Goal: Transaction & Acquisition: Book appointment/travel/reservation

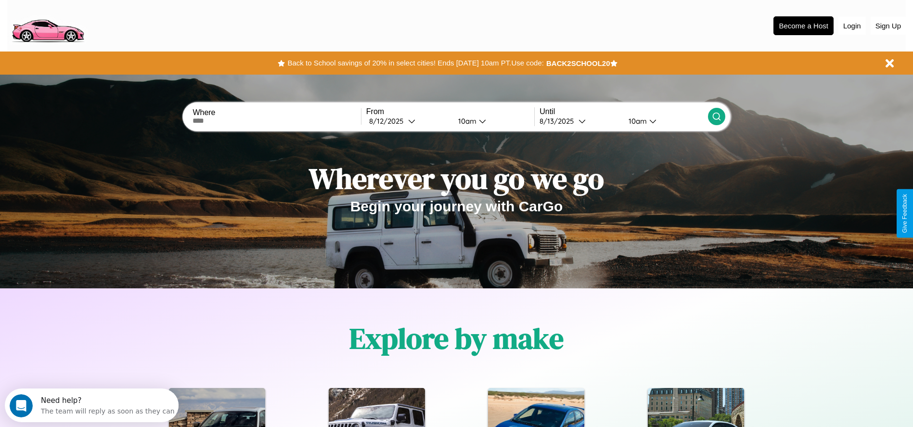
scroll to position [200, 0]
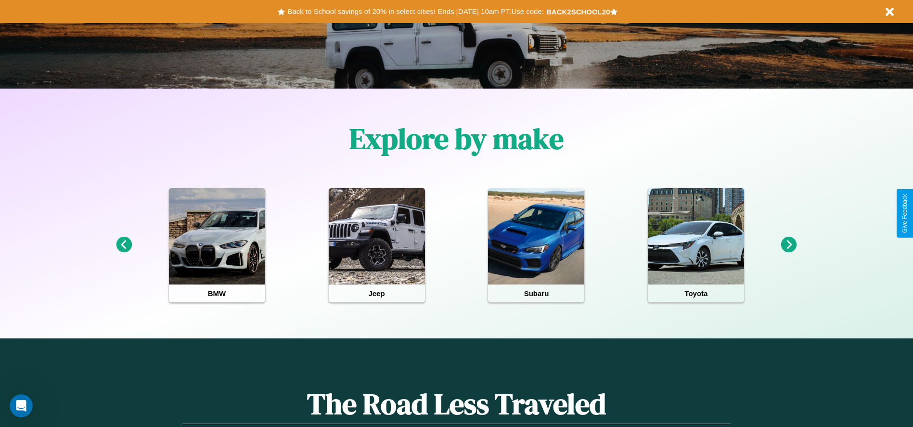
click at [789, 245] on icon at bounding box center [789, 245] width 16 height 16
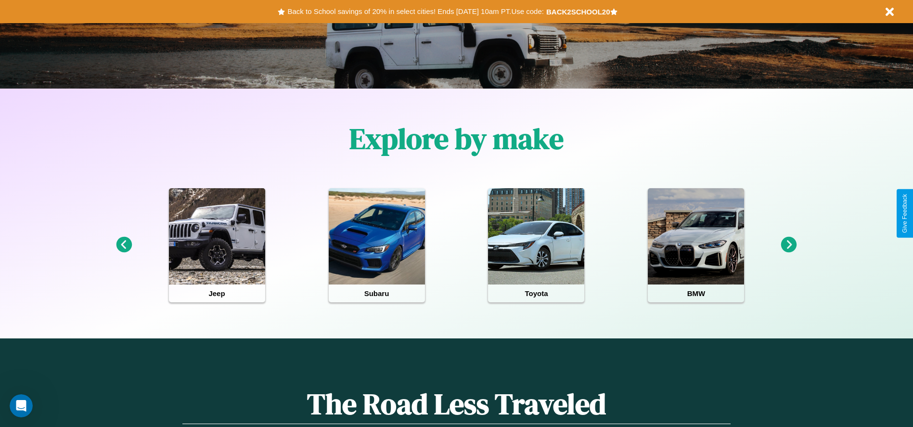
click at [789, 245] on icon at bounding box center [789, 245] width 16 height 16
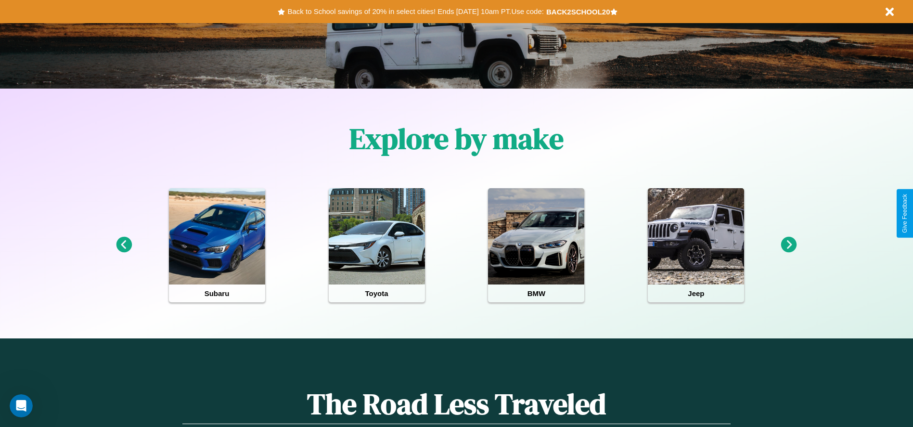
click at [124, 245] on icon at bounding box center [124, 245] width 16 height 16
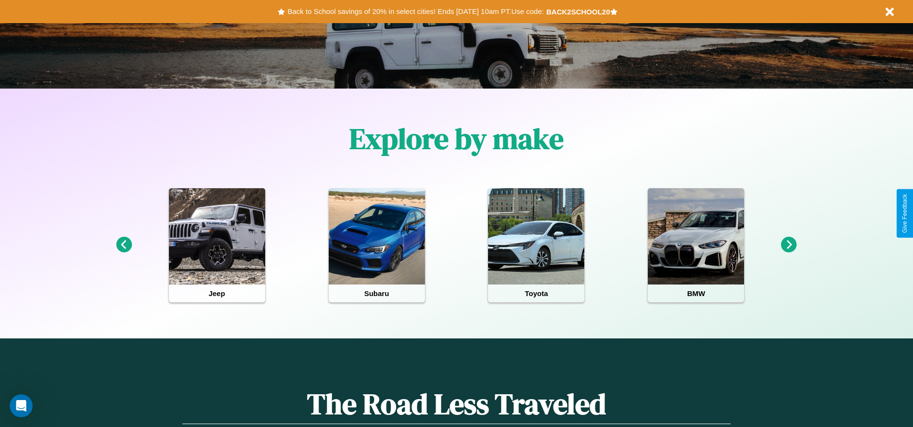
click at [789, 245] on icon at bounding box center [789, 245] width 16 height 16
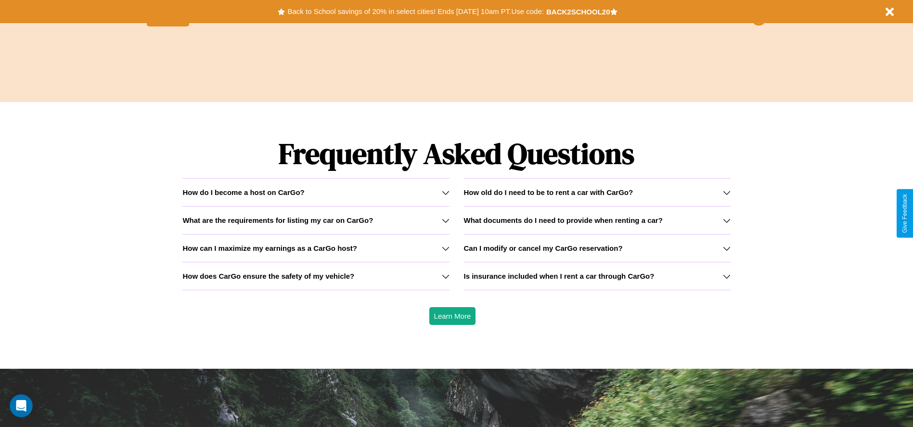
scroll to position [1381, 0]
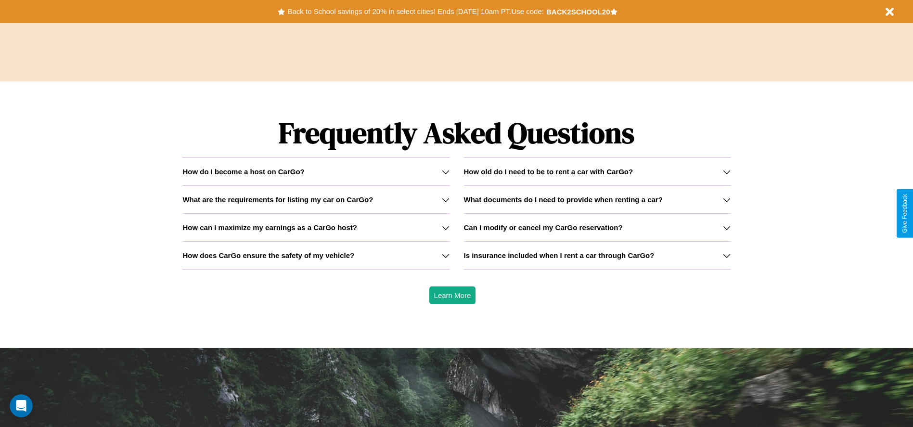
click at [445, 199] on icon at bounding box center [446, 200] width 8 height 8
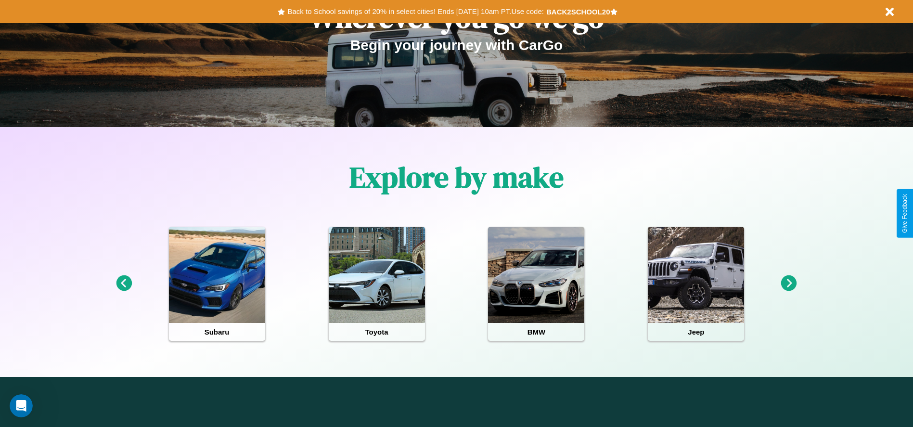
scroll to position [0, 0]
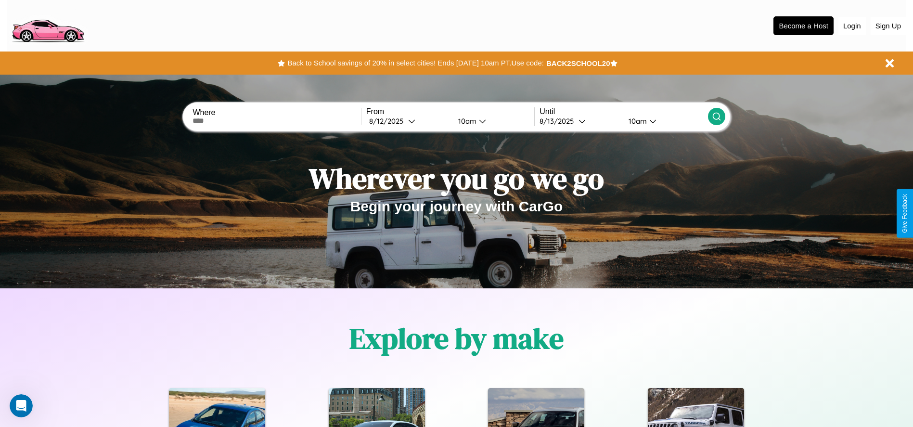
click at [277, 121] on input "text" at bounding box center [277, 121] width 168 height 8
type input "*******"
click at [408, 121] on div "[DATE]" at bounding box center [388, 120] width 39 height 9
select select "*"
select select "****"
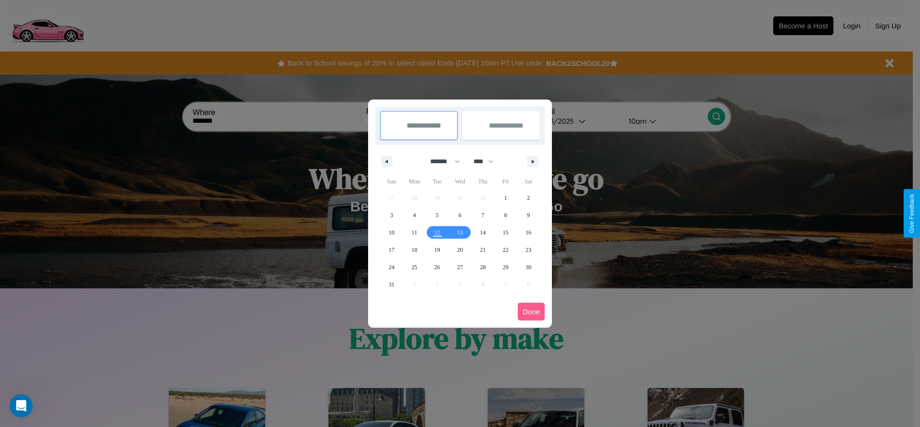
drag, startPoint x: 441, startPoint y: 161, endPoint x: 460, endPoint y: 193, distance: 37.1
click at [441, 161] on select "******* ******** ***** ***** *** **** **** ****** ********* ******* ******** **…" at bounding box center [443, 162] width 41 height 16
click at [391, 284] on span "31" at bounding box center [392, 284] width 6 height 17
type input "**********"
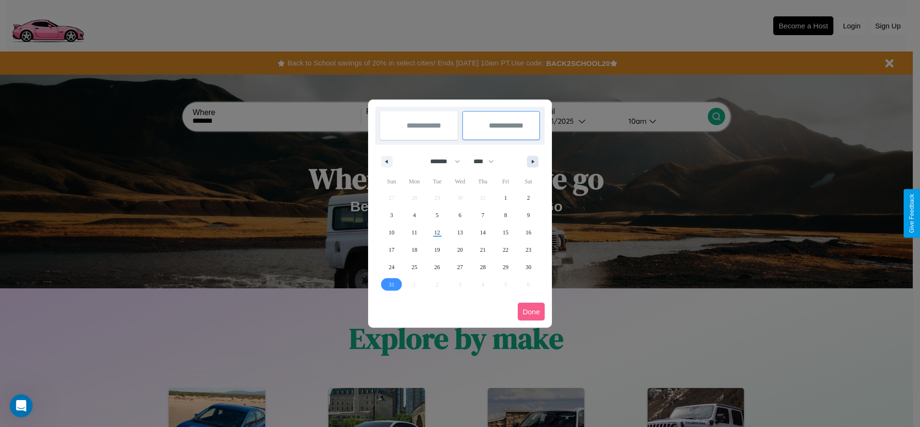
click at [533, 161] on icon "button" at bounding box center [534, 162] width 5 height 4
select select "*"
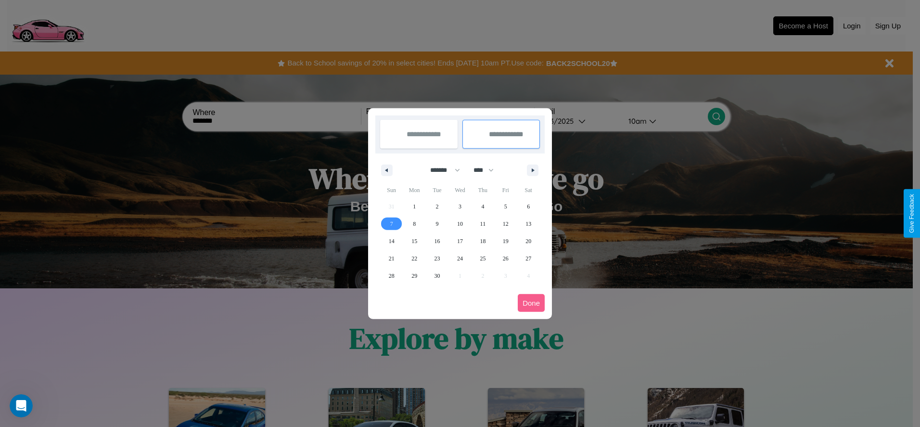
click at [391, 223] on span "7" at bounding box center [391, 223] width 3 height 17
type input "**********"
select select "*"
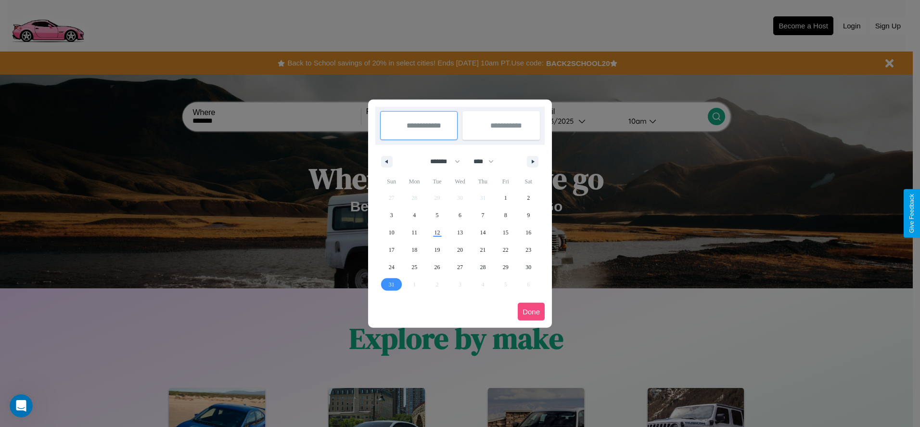
click at [531, 311] on button "Done" at bounding box center [531, 312] width 27 height 18
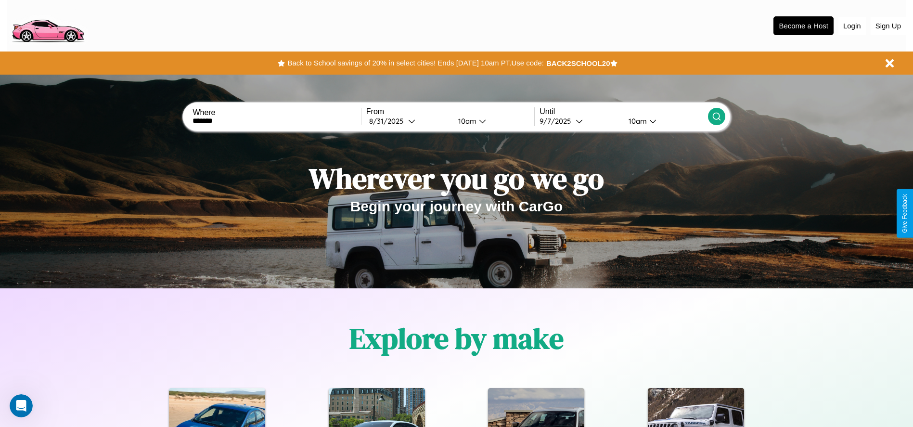
click at [636, 121] on div "10am" at bounding box center [637, 120] width 26 height 9
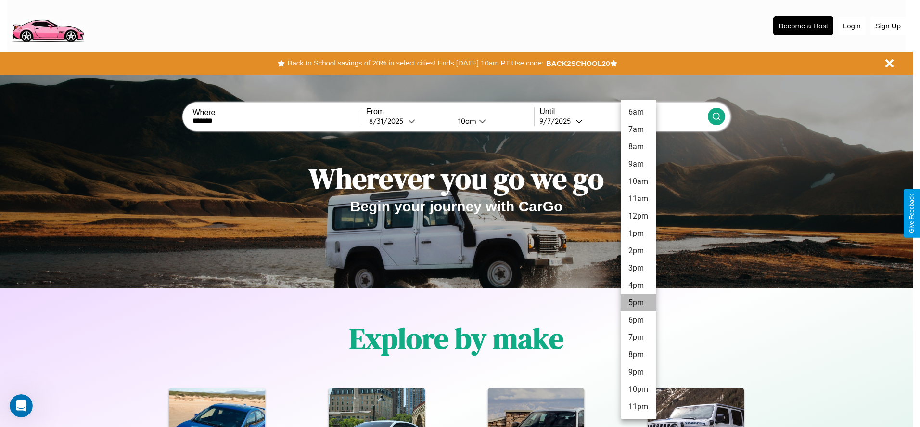
click at [638, 303] on li "5pm" at bounding box center [639, 302] width 36 height 17
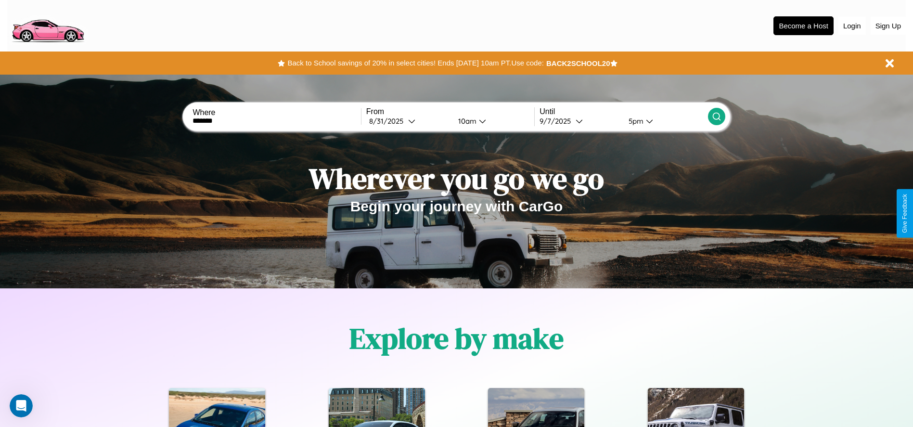
click at [716, 116] on icon at bounding box center [717, 117] width 10 height 10
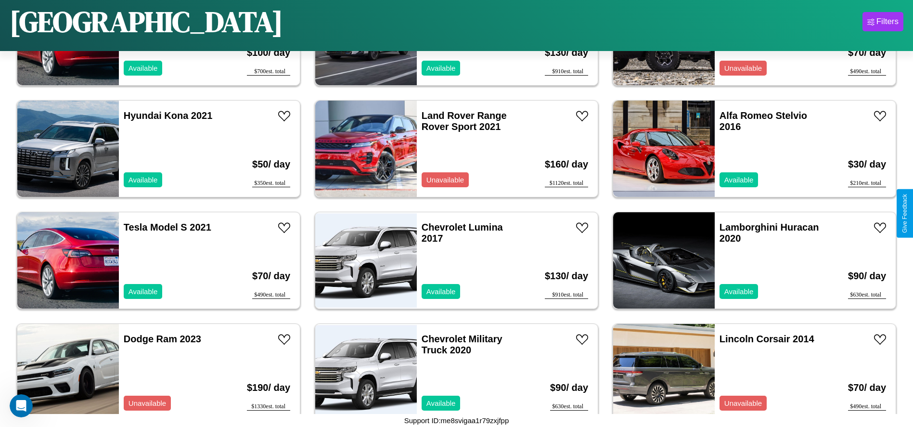
scroll to position [1559, 0]
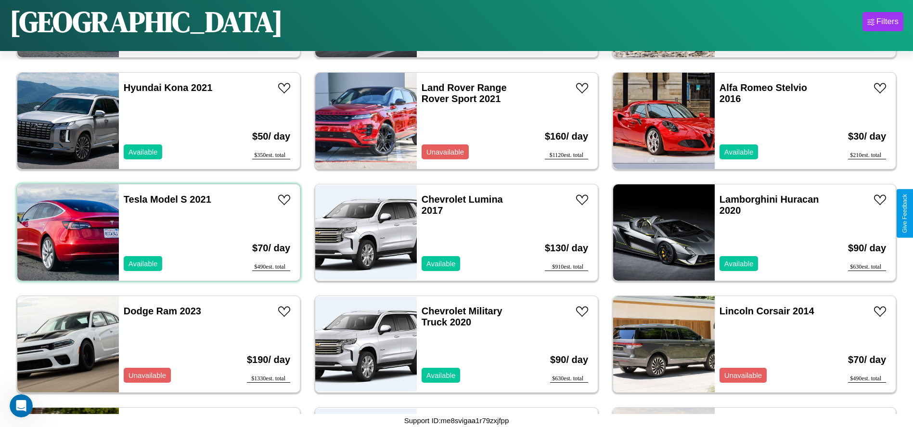
click at [157, 232] on div "Tesla Model S 2021 Available" at bounding box center [174, 232] width 111 height 96
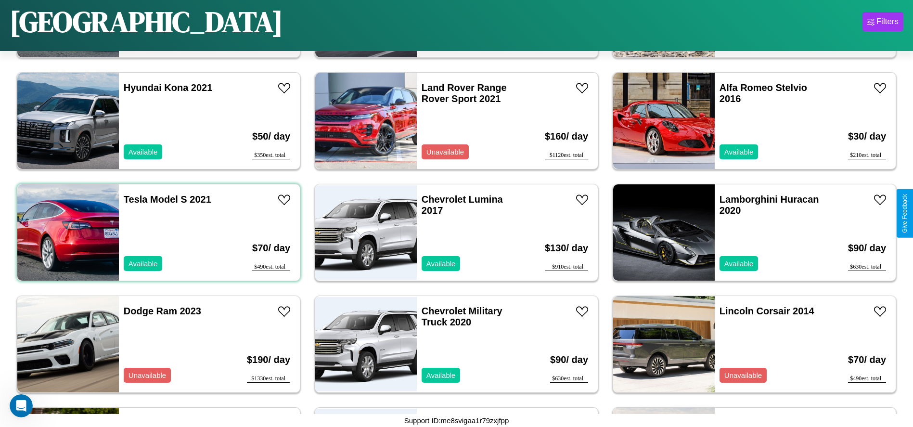
click at [157, 232] on div "Tesla Model S 2021 Available" at bounding box center [174, 232] width 111 height 96
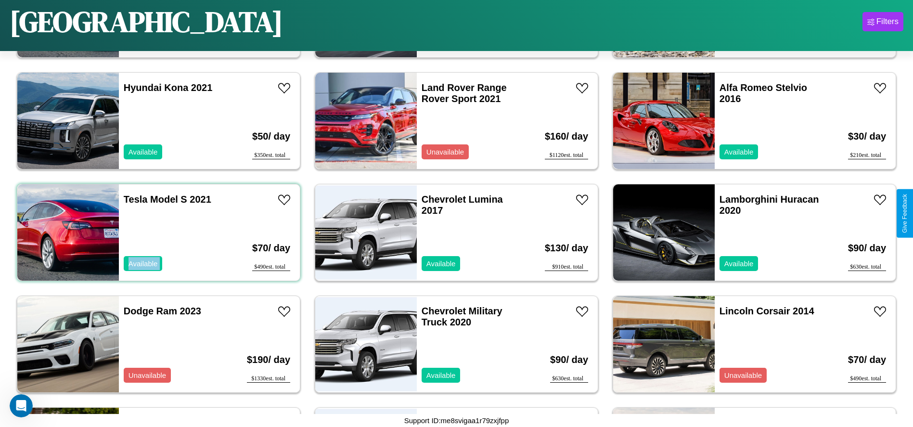
click at [157, 232] on div "Tesla Model S 2021 Available" at bounding box center [174, 232] width 111 height 96
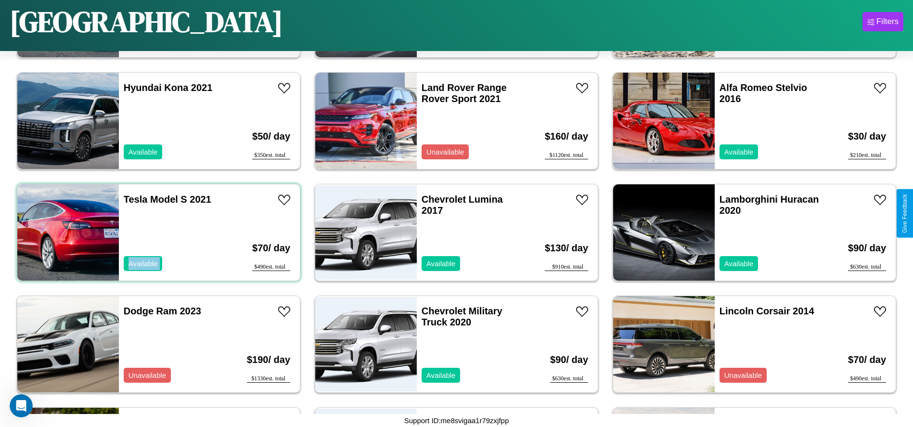
click at [157, 232] on div "Tesla Model S 2021 Available" at bounding box center [174, 232] width 111 height 96
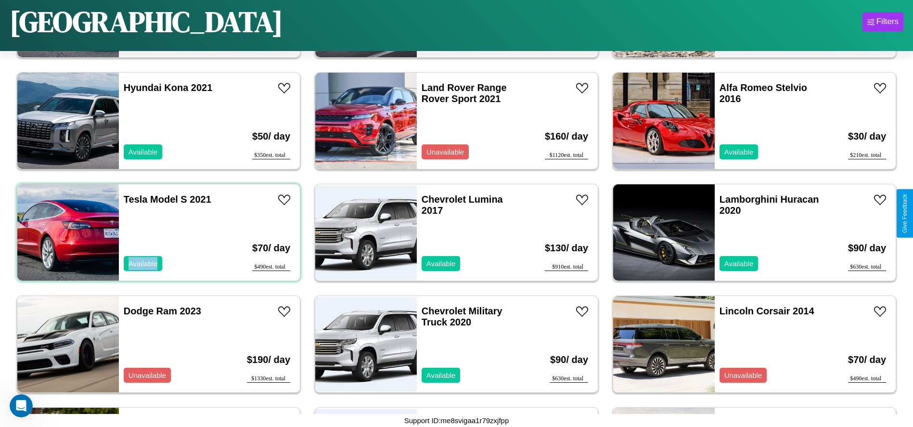
click at [157, 232] on div "Tesla Model S 2021 Available" at bounding box center [174, 232] width 111 height 96
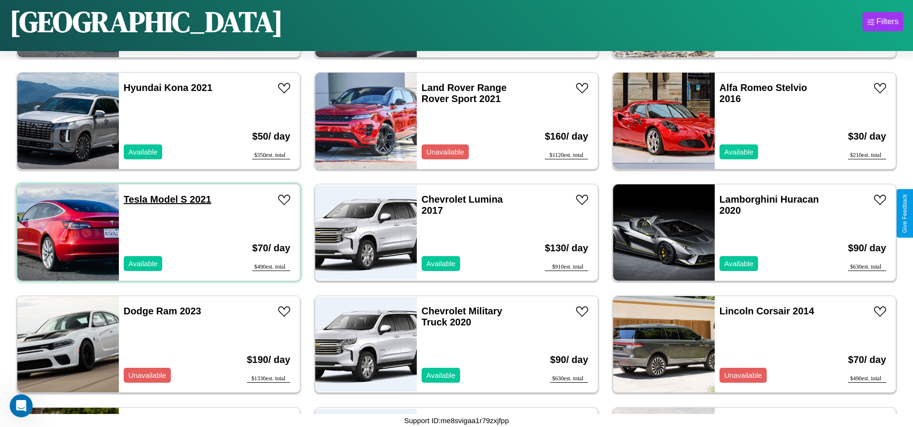
click at [134, 199] on link "Tesla Model S 2021" at bounding box center [168, 199] width 88 height 11
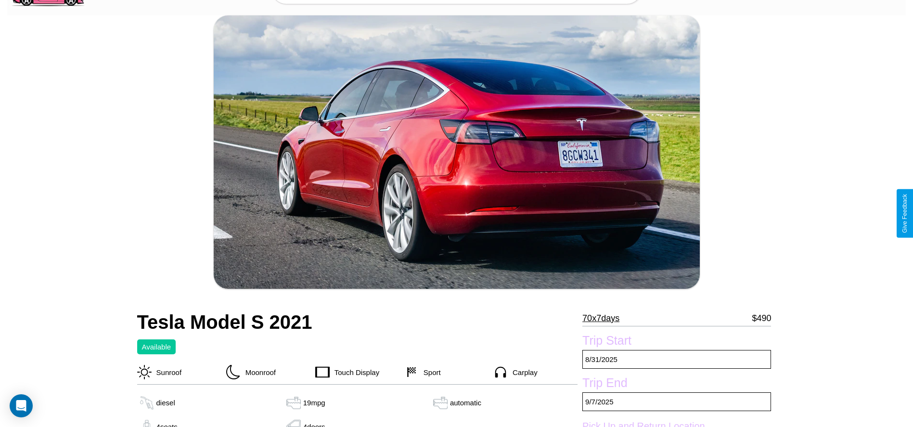
scroll to position [141, 0]
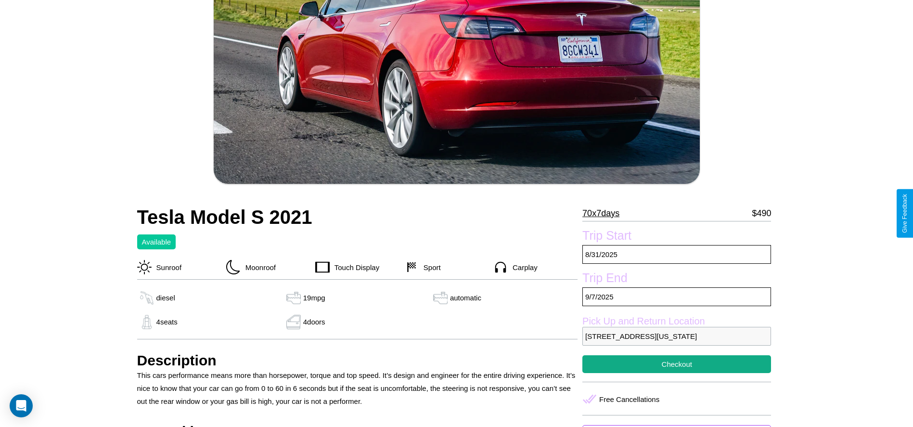
click at [605, 213] on p "70 x 7 days" at bounding box center [600, 213] width 37 height 15
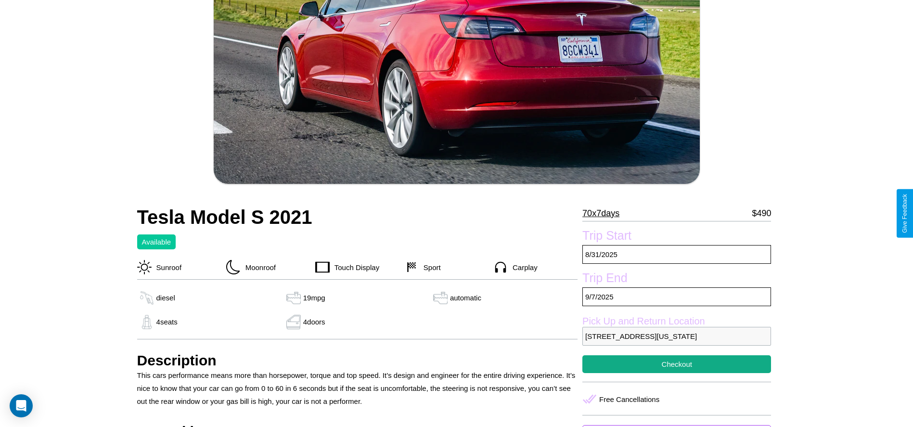
click at [605, 213] on p "70 x 7 days" at bounding box center [600, 213] width 37 height 15
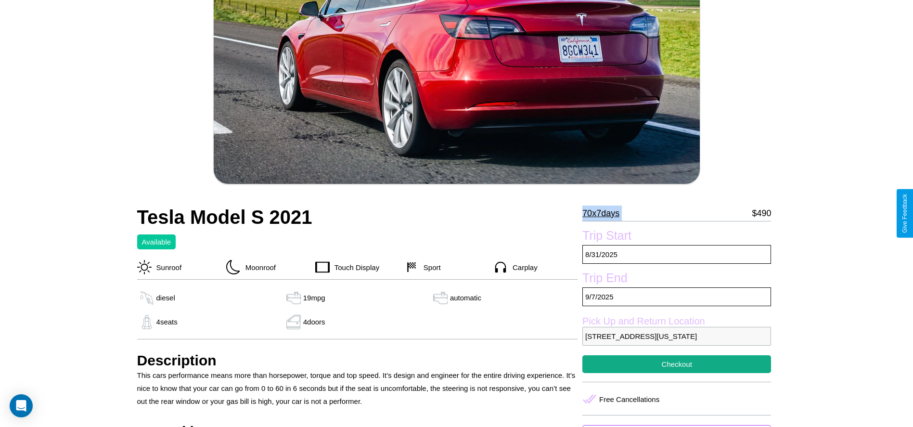
click at [605, 213] on p "70 x 7 days" at bounding box center [600, 213] width 37 height 15
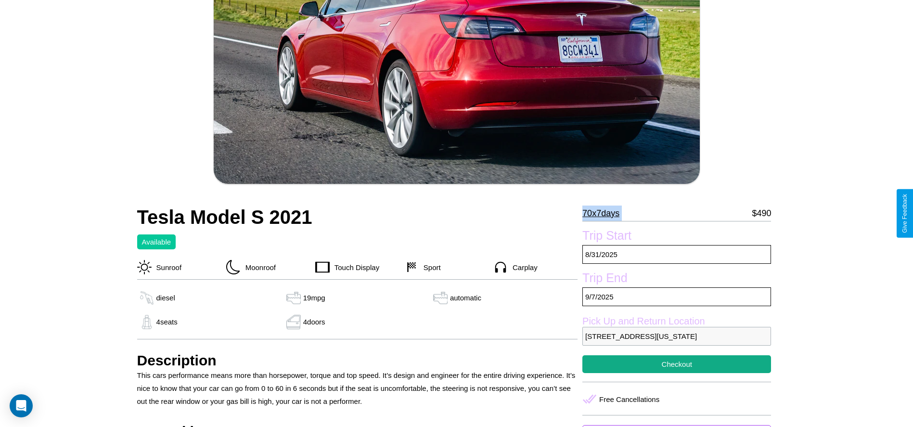
click at [605, 213] on p "70 x 7 days" at bounding box center [600, 213] width 37 height 15
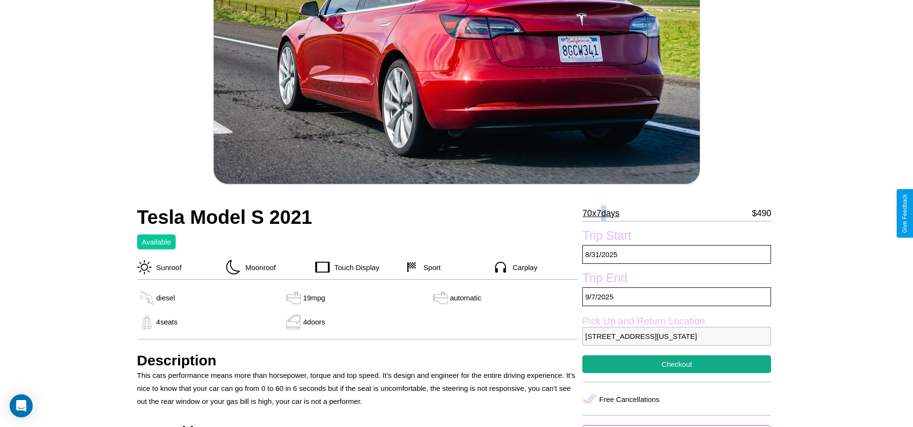
click at [605, 213] on p "70 x 7 days" at bounding box center [600, 213] width 37 height 15
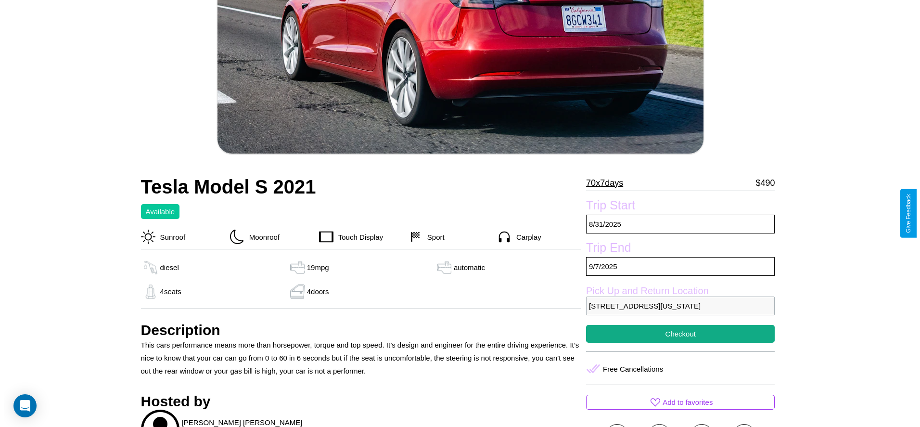
scroll to position [182, 0]
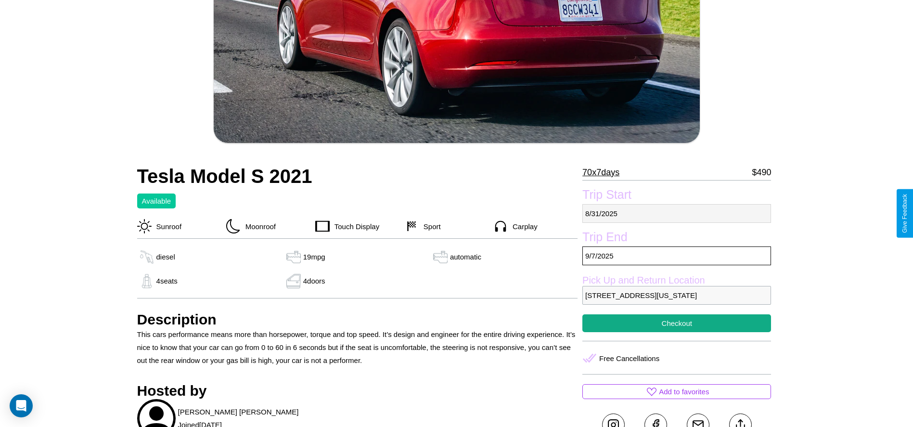
click at [677, 213] on p "[DATE]" at bounding box center [676, 213] width 189 height 19
select select "*"
select select "****"
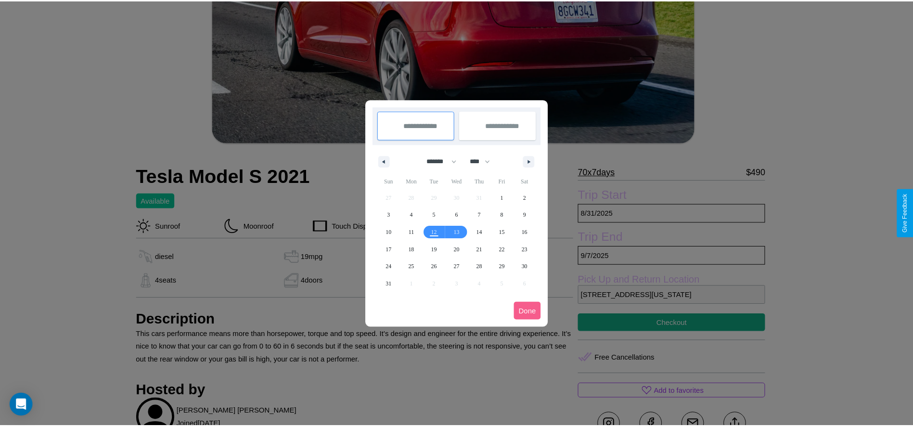
scroll to position [0, 0]
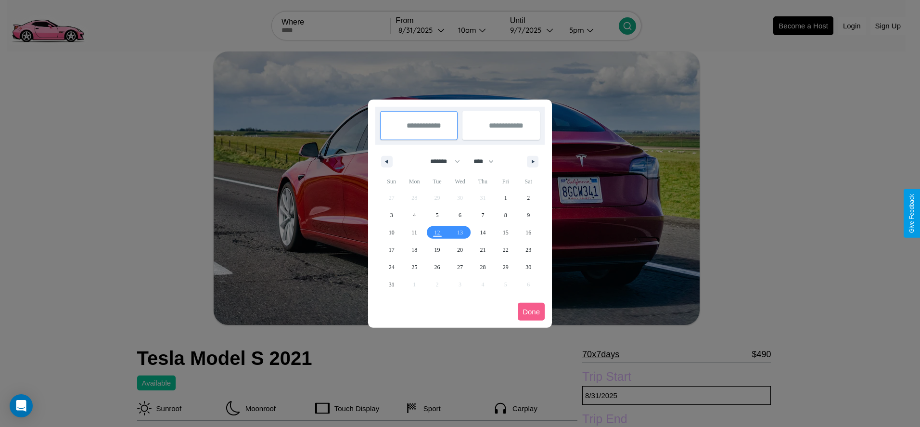
click at [423, 30] on div at bounding box center [460, 213] width 920 height 427
